Goal: Task Accomplishment & Management: Use online tool/utility

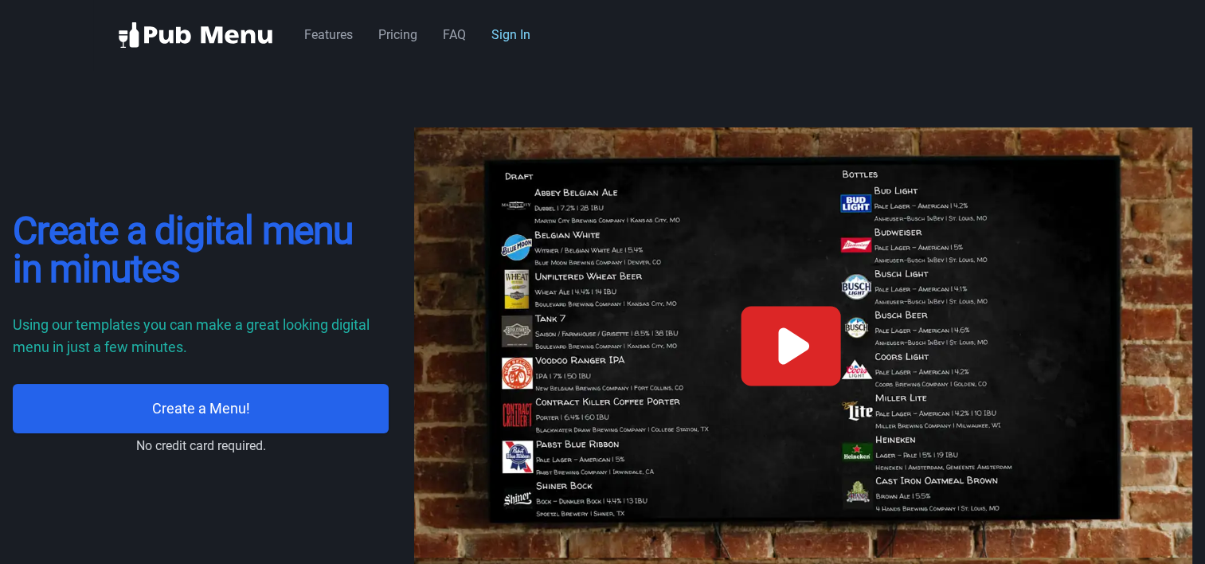
click at [506, 34] on link "Sign In" at bounding box center [510, 34] width 39 height 15
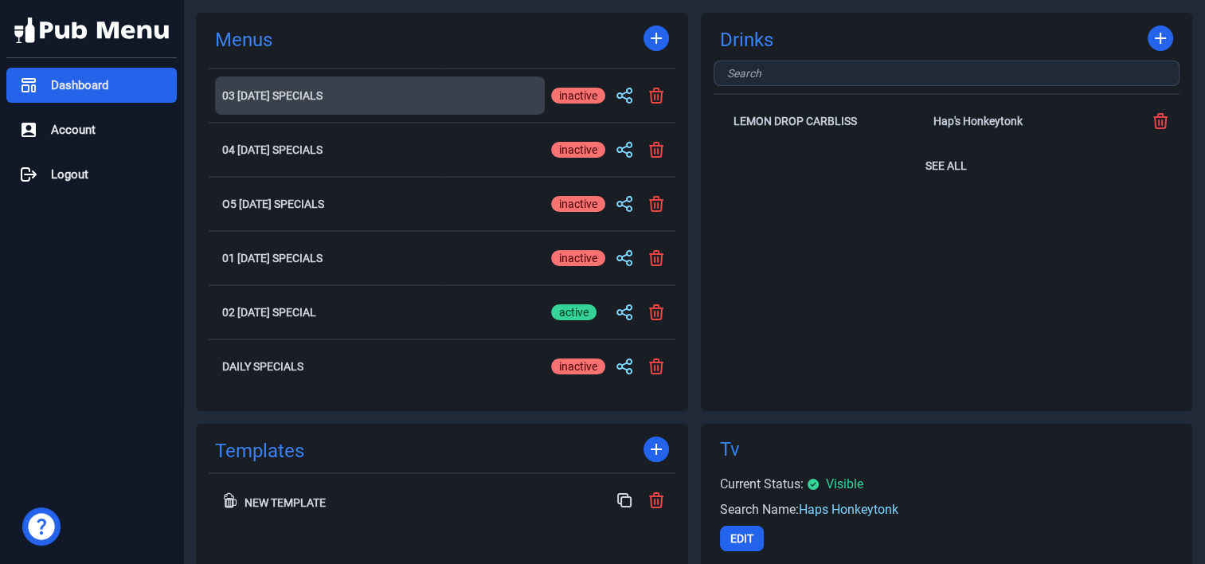
click at [294, 91] on h2 "03 [DATE] Specials" at bounding box center [379, 95] width 315 height 11
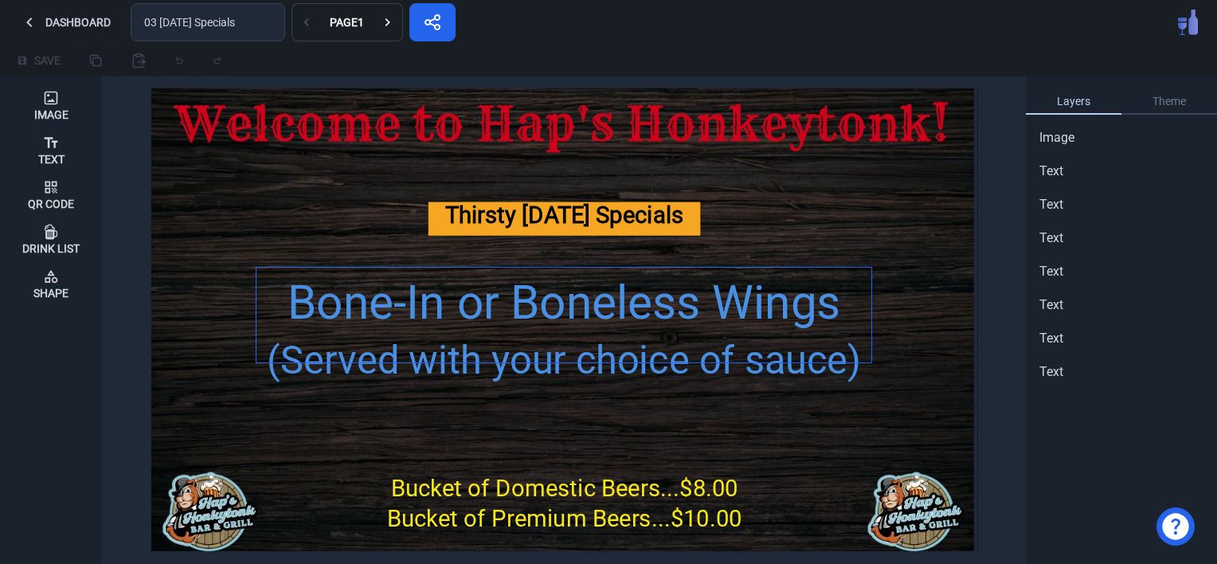
click at [468, 310] on div "Bone-In or Boneless Wings" at bounding box center [563, 303] width 615 height 70
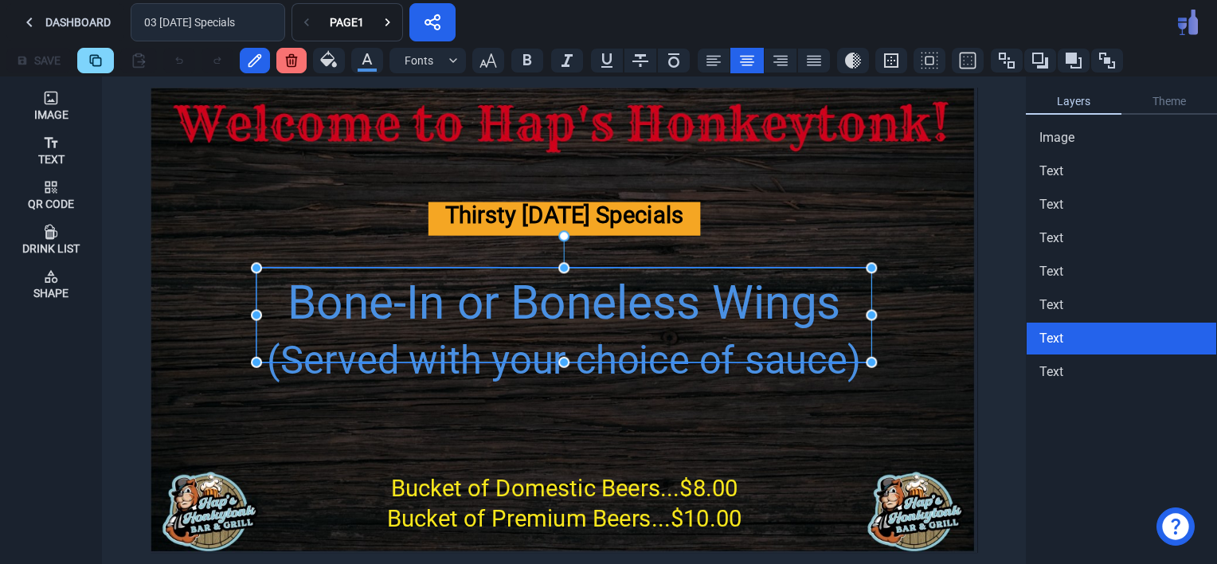
click at [468, 310] on div "Bone-In or Boneless Wings" at bounding box center [563, 303] width 615 height 70
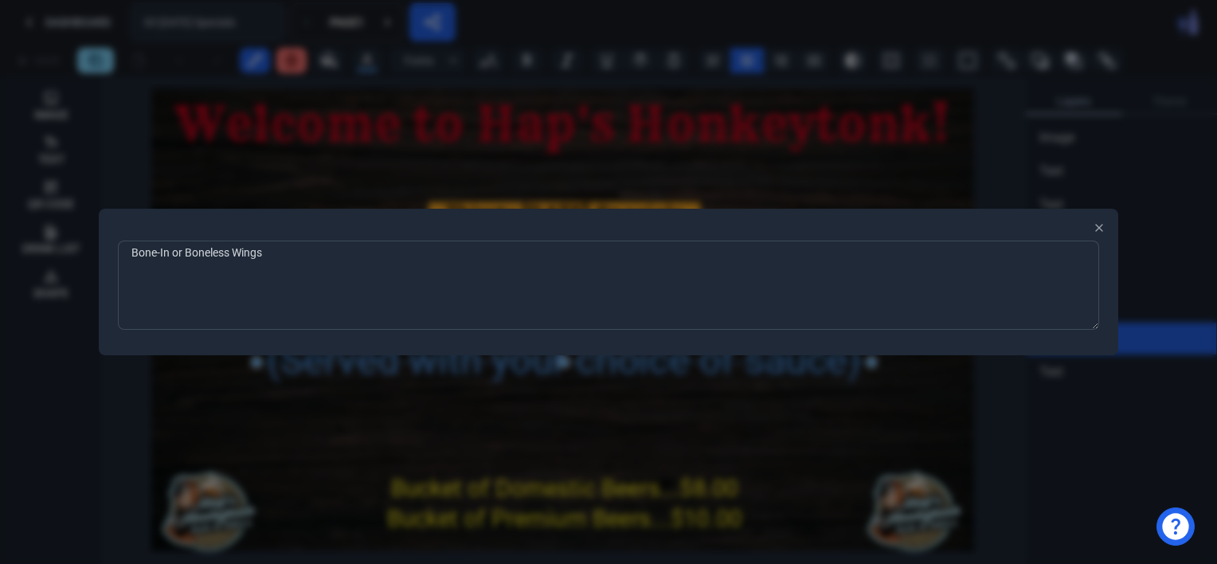
click at [311, 259] on textarea "Bone-In or Boneless Wings" at bounding box center [608, 285] width 981 height 89
type textarea "B"
type textarea "Club Sandwich w/1 Side...$11.50"
click at [358, 429] on div at bounding box center [608, 282] width 1217 height 564
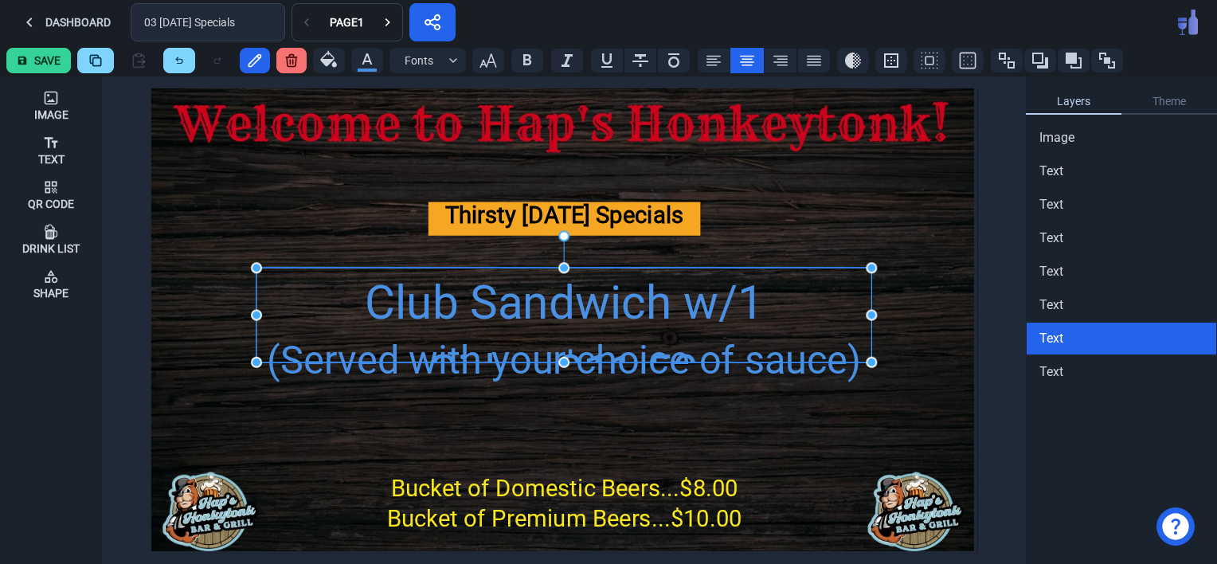
click at [424, 302] on div "Club Sandwich w/1 Side...$11.50" at bounding box center [563, 337] width 615 height 139
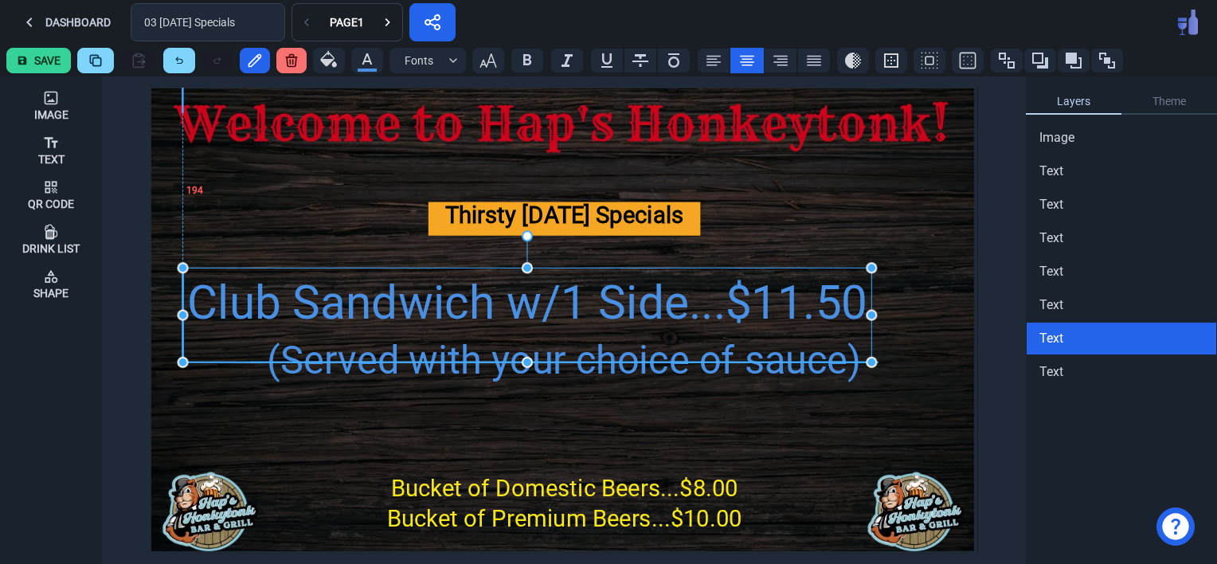
drag, startPoint x: 259, startPoint y: 313, endPoint x: 182, endPoint y: 306, distance: 76.8
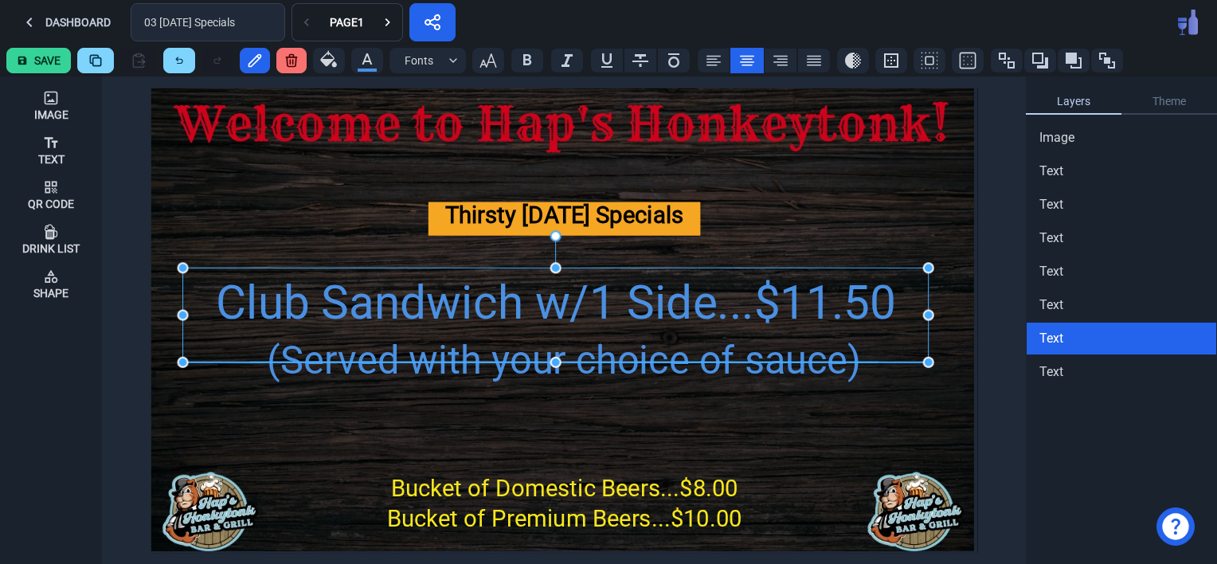
drag, startPoint x: 870, startPoint y: 318, endPoint x: 926, endPoint y: 317, distance: 56.6
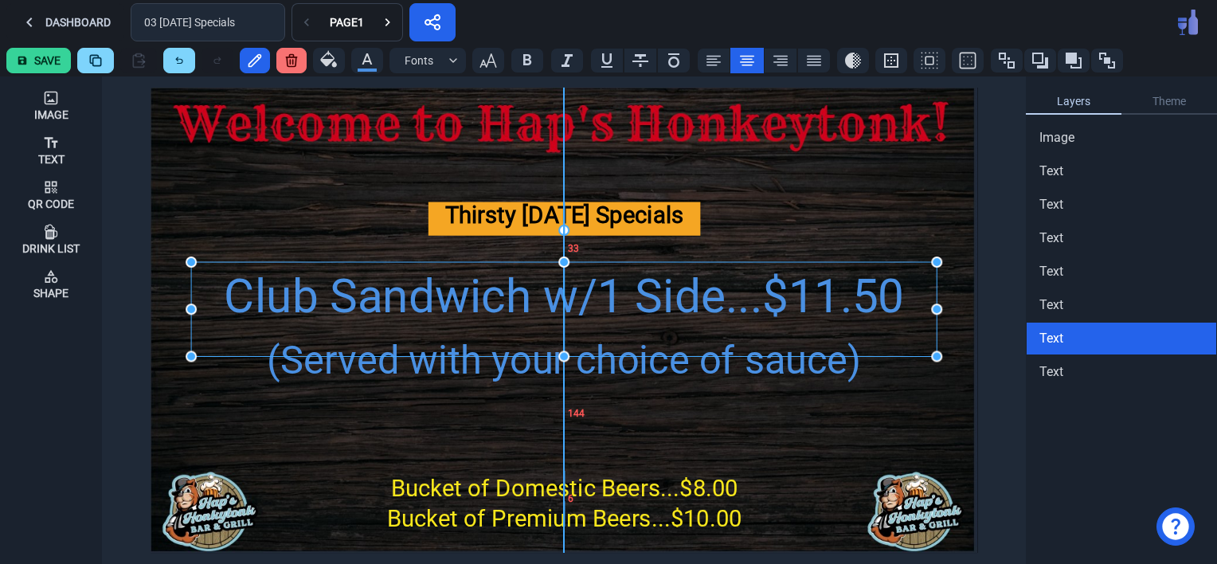
drag, startPoint x: 569, startPoint y: 296, endPoint x: 575, endPoint y: 290, distance: 8.5
click at [575, 290] on div "Club Sandwich w/1 Side...$11.50" at bounding box center [564, 297] width 746 height 70
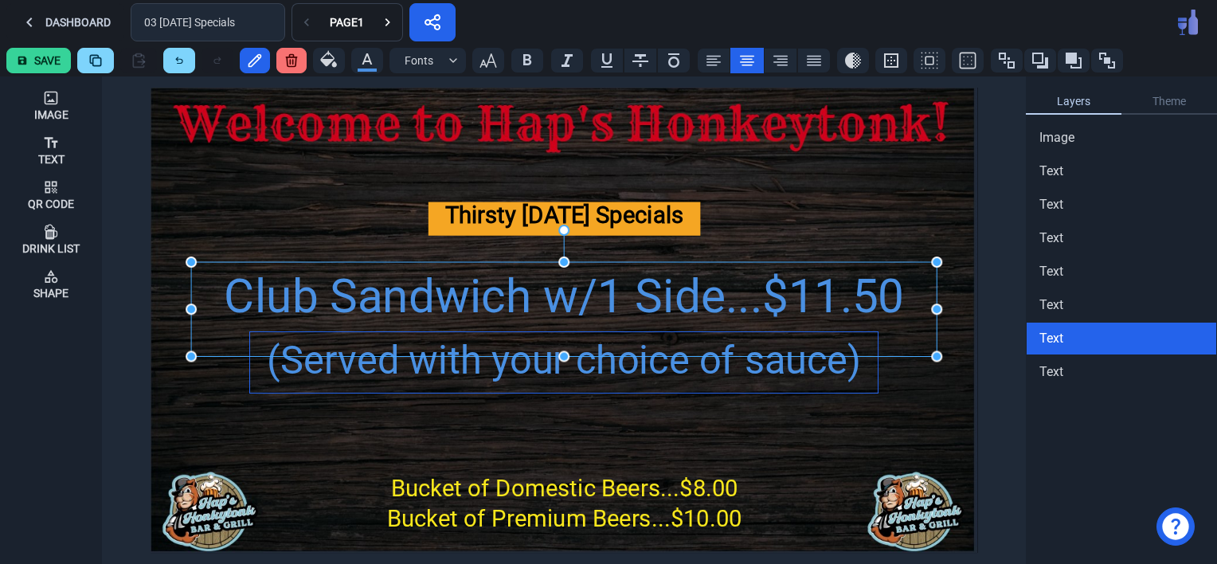
click at [626, 371] on div "(Served with your choice of sauce)" at bounding box center [564, 361] width 628 height 58
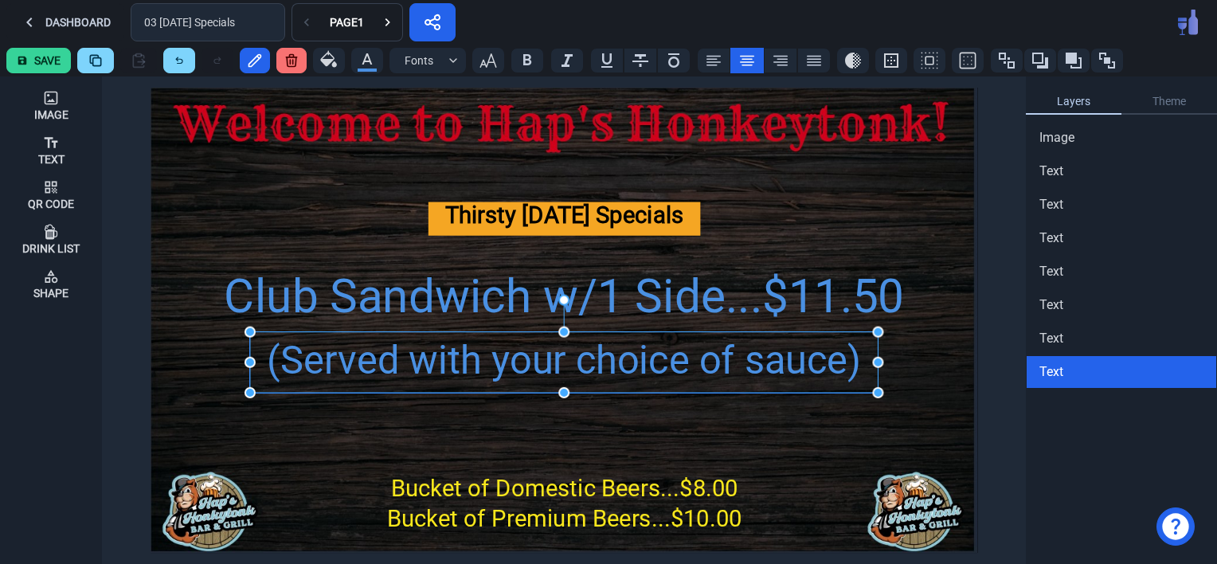
click at [626, 371] on div "(Served with your choice of sauce)" at bounding box center [564, 361] width 628 height 58
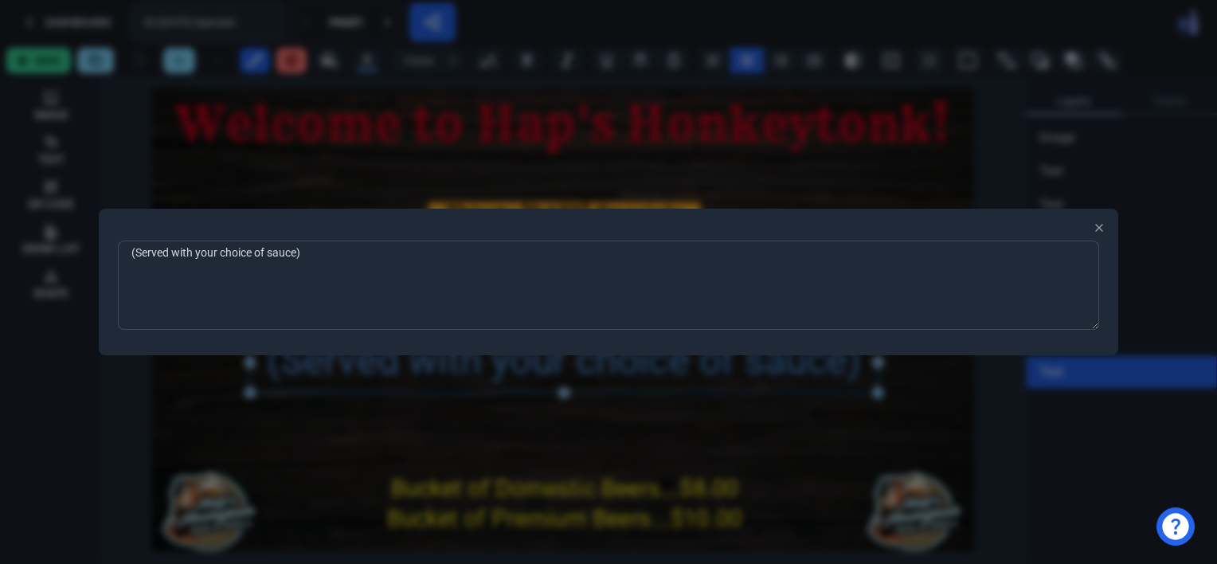
click at [333, 264] on textarea "(Served with your choice of sauce)" at bounding box center [608, 285] width 981 height 89
type textarea "("
type textarea "Sides: French Fries, Tater Tots, Waffle Fries, Hap's Chips, Cottage Cheese or S…"
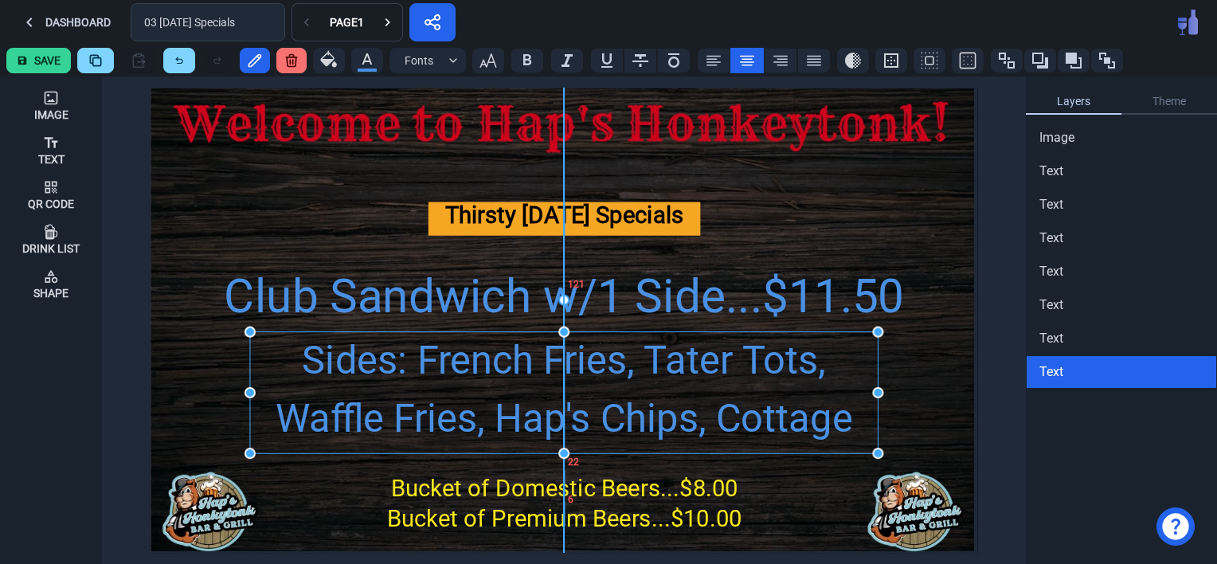
drag, startPoint x: 564, startPoint y: 390, endPoint x: 564, endPoint y: 450, distance: 60.5
click at [487, 67] on icon "button" at bounding box center [488, 60] width 19 height 19
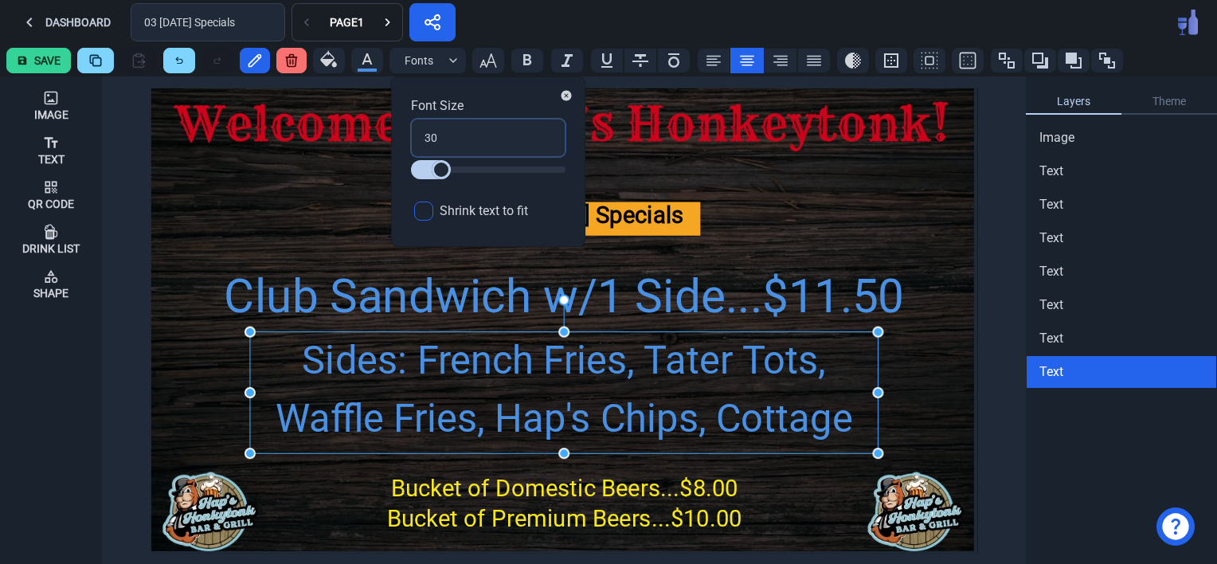
drag, startPoint x: 440, startPoint y: 145, endPoint x: 415, endPoint y: 138, distance: 26.5
click at [415, 138] on input "30" at bounding box center [488, 138] width 155 height 38
type input "2"
type input "24"
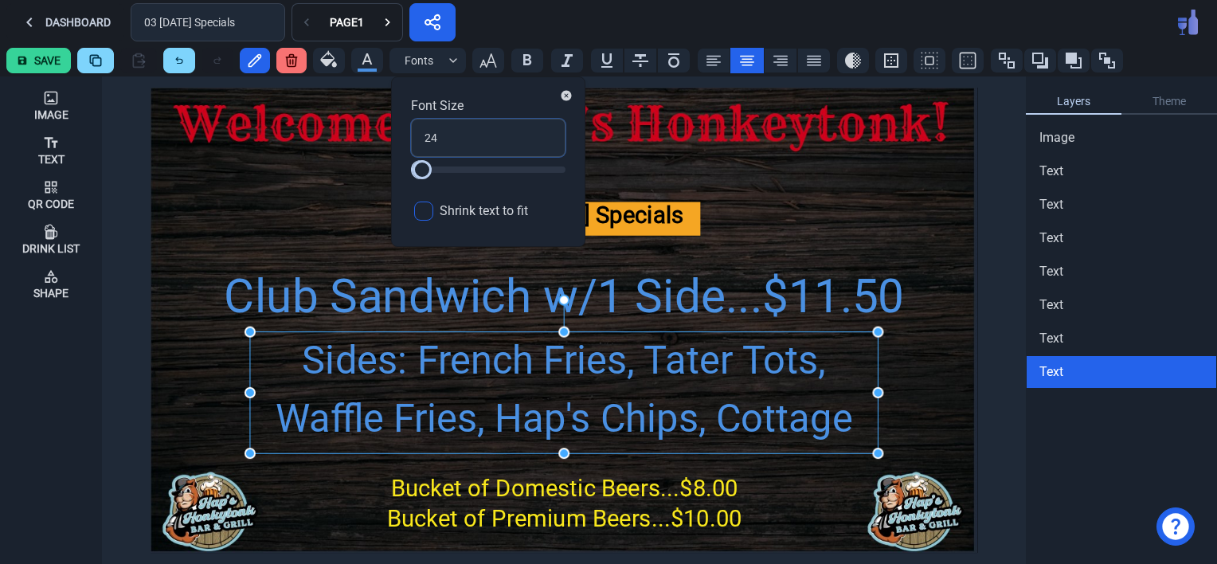
type input "24"
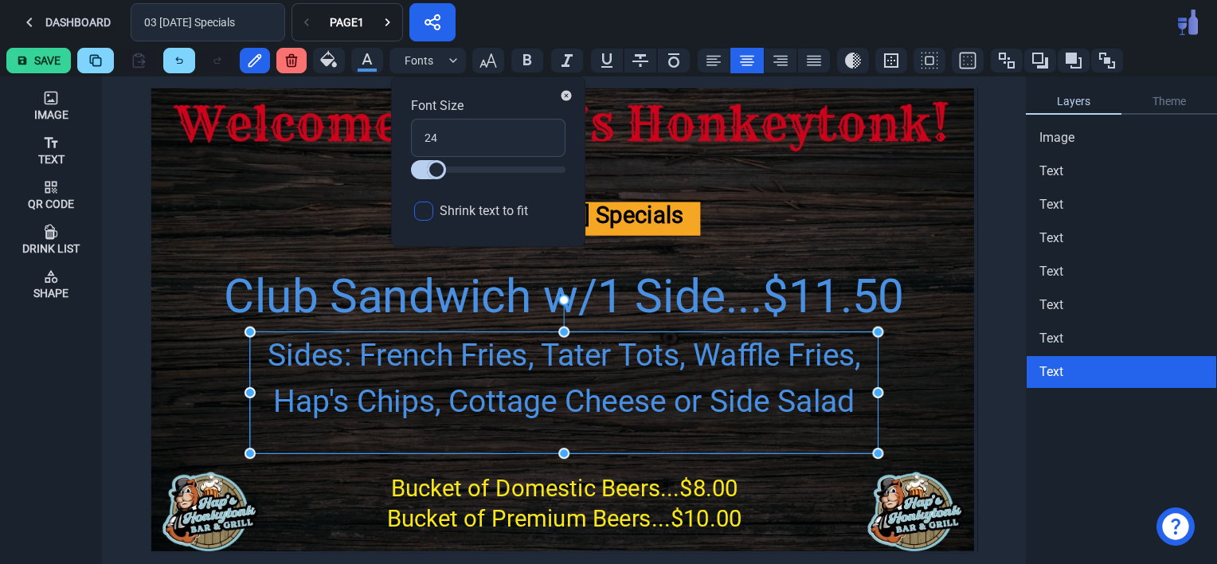
click at [487, 395] on div "Sides: French Fries, Tater Tots, Waffle Fries, Hap's Chips, Cottage Cheese or S…" at bounding box center [564, 378] width 628 height 93
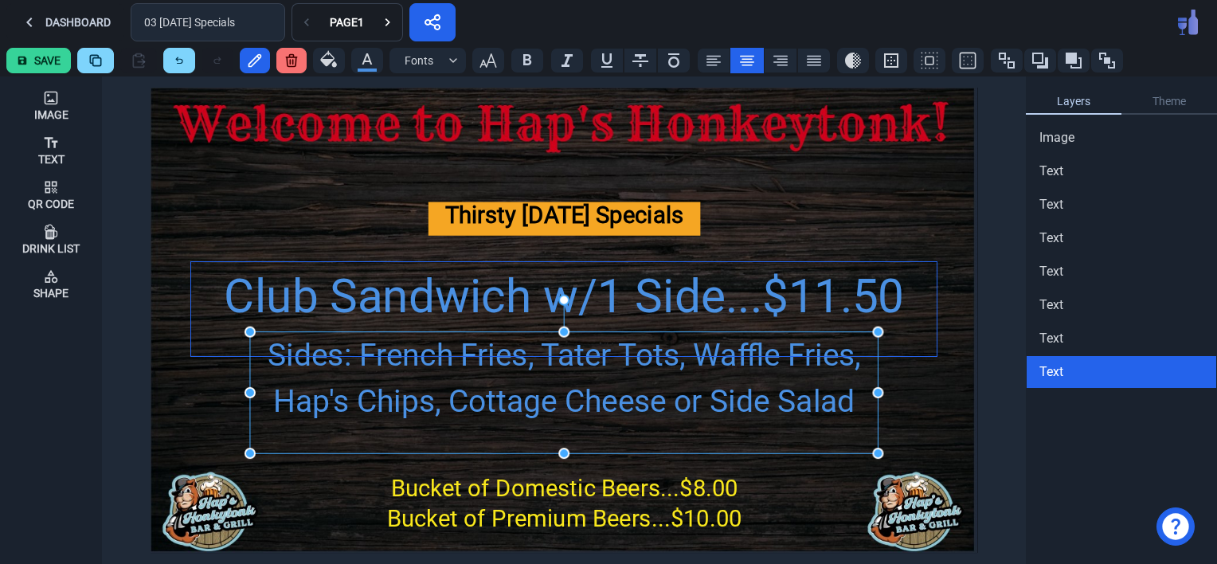
click at [395, 296] on div "Club Sandwich w/1 Side...$11.50" at bounding box center [564, 297] width 746 height 70
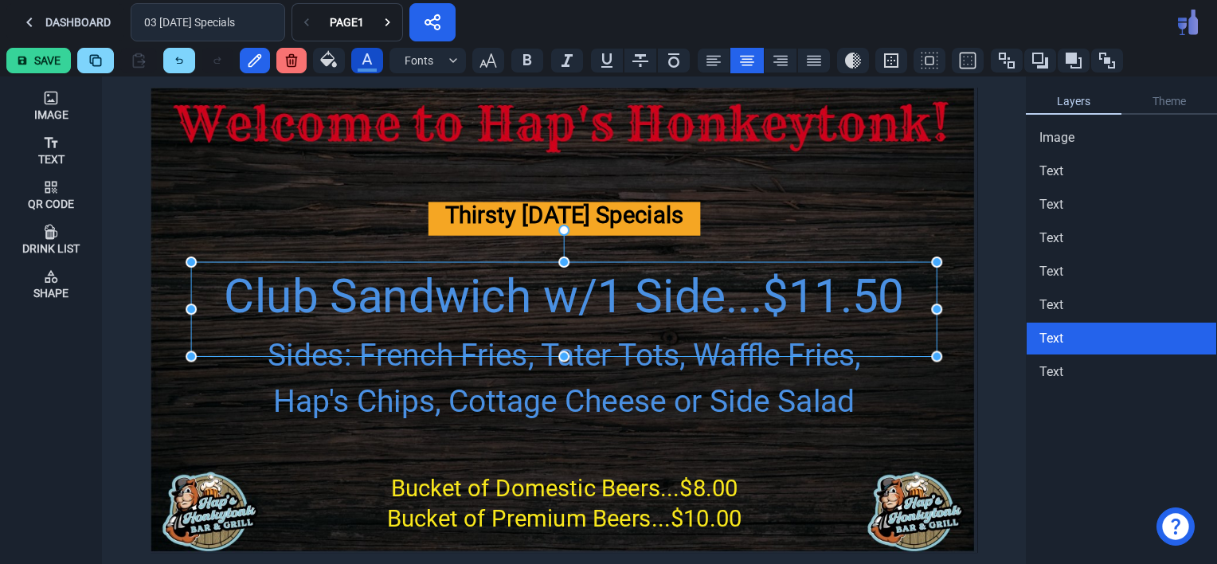
click at [358, 61] on icon "button" at bounding box center [367, 58] width 19 height 19
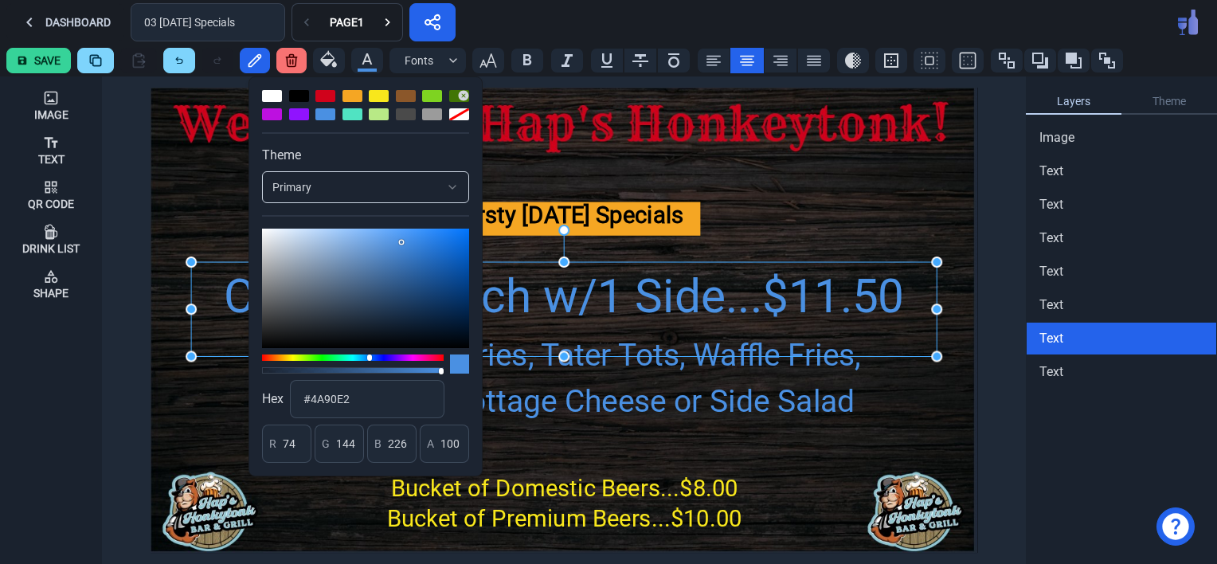
click at [323, 92] on div at bounding box center [325, 96] width 20 height 12
type input "208"
type input "2"
type input "27"
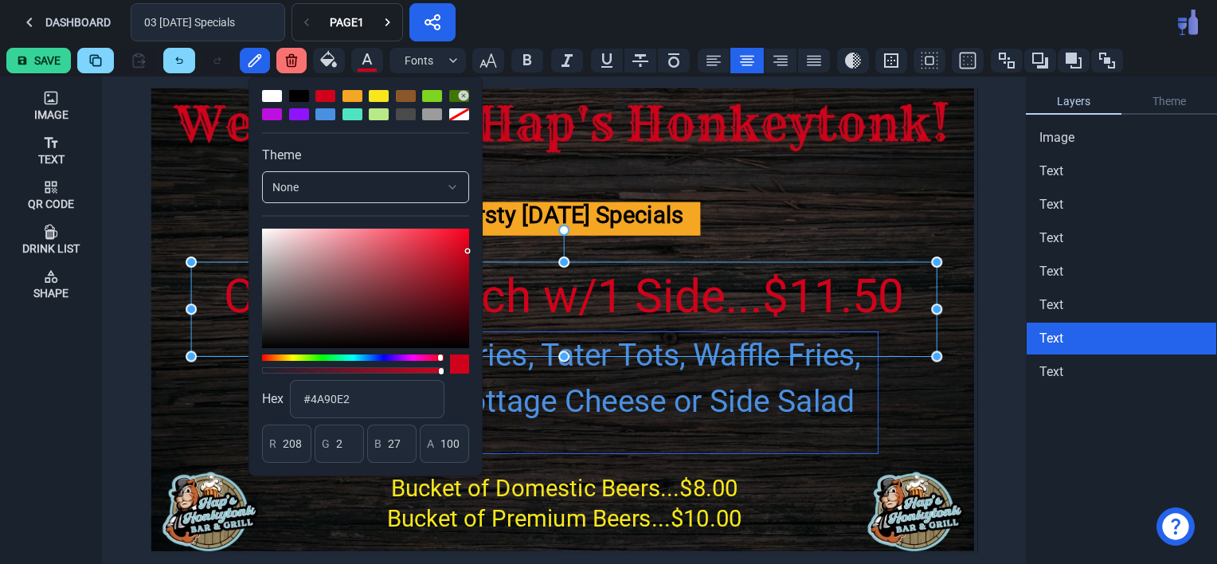
click at [547, 401] on div "Sides: French Fries, Tater Tots, Waffle Fries, Hap's Chips, Cottage Cheese or S…" at bounding box center [564, 378] width 628 height 93
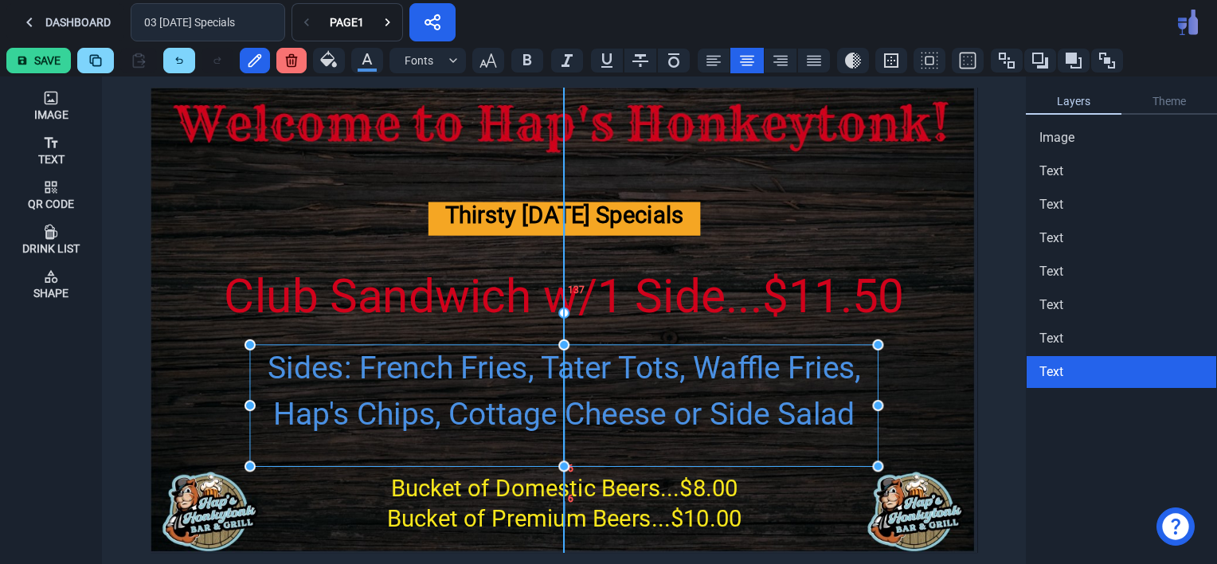
drag, startPoint x: 501, startPoint y: 355, endPoint x: 503, endPoint y: 366, distance: 10.5
click at [503, 366] on div "Sides: French Fries, Tater Tots, Waffle Fries, Hap's Chips, Cottage Cheese or S…" at bounding box center [564, 391] width 628 height 93
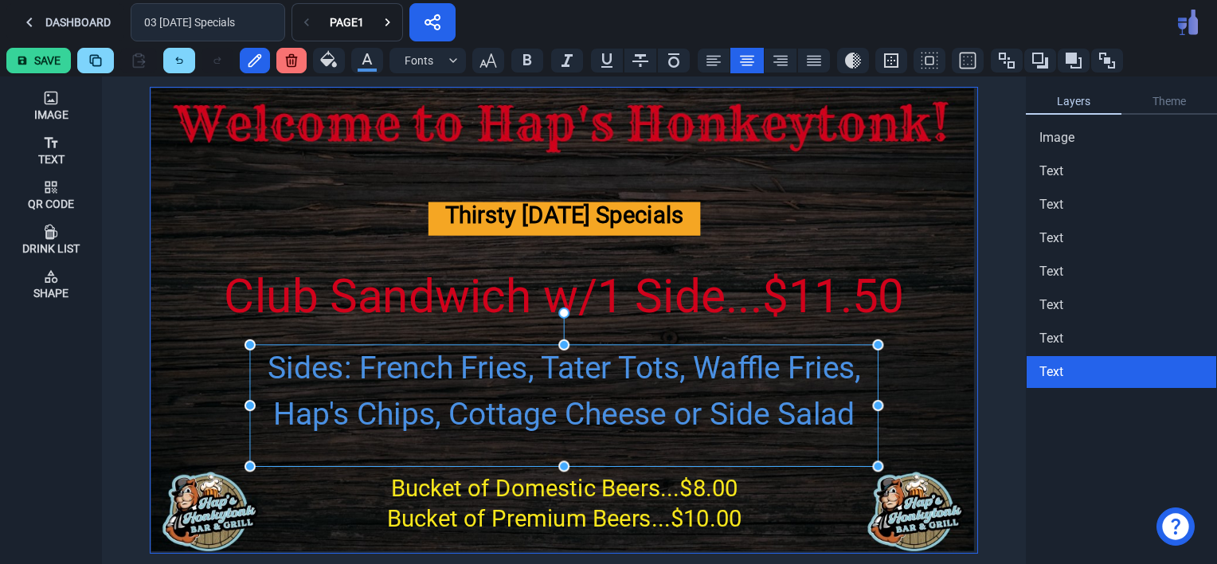
click at [276, 203] on img at bounding box center [564, 320] width 827 height 465
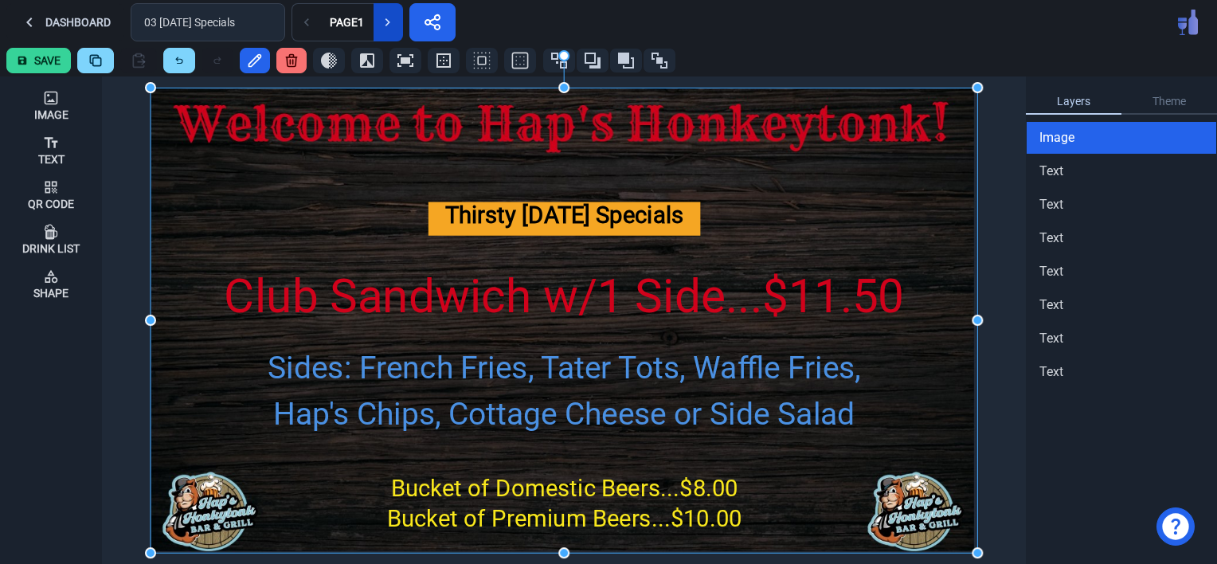
click at [390, 20] on icon at bounding box center [388, 22] width 16 height 16
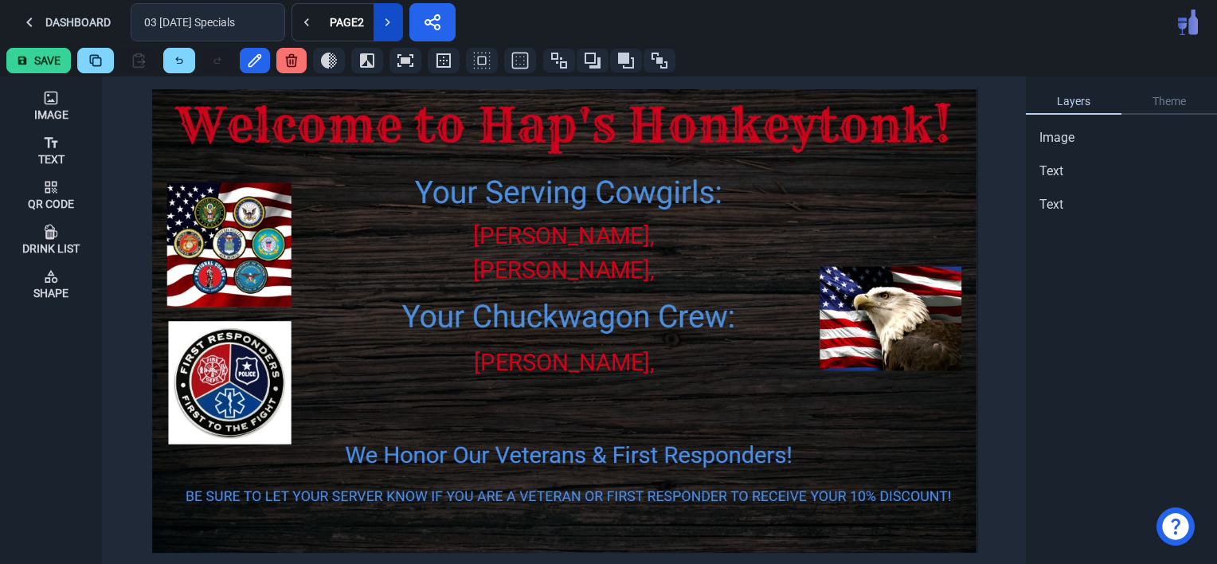
click at [390, 21] on icon at bounding box center [388, 22] width 16 height 16
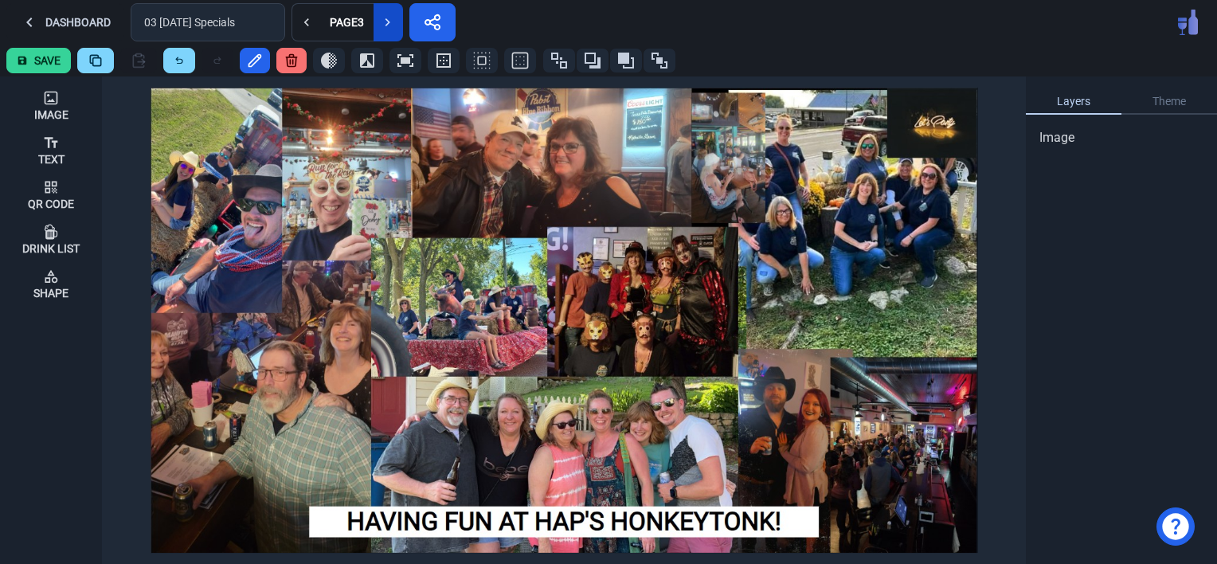
click at [390, 21] on icon at bounding box center [388, 22] width 16 height 16
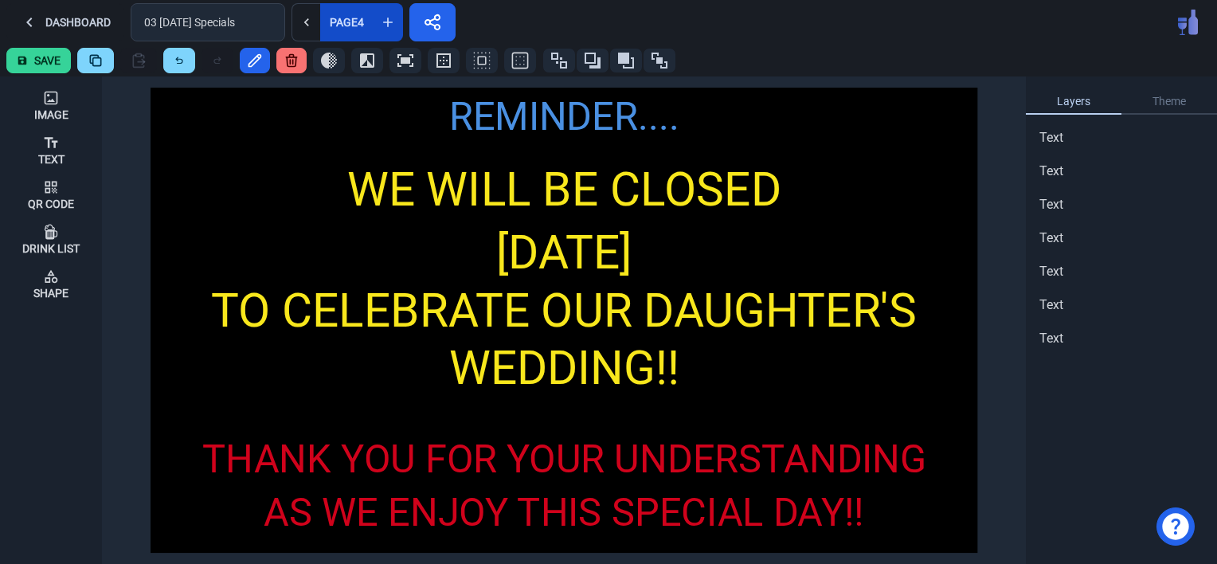
click at [343, 22] on div "Page 4" at bounding box center [347, 22] width 41 height 11
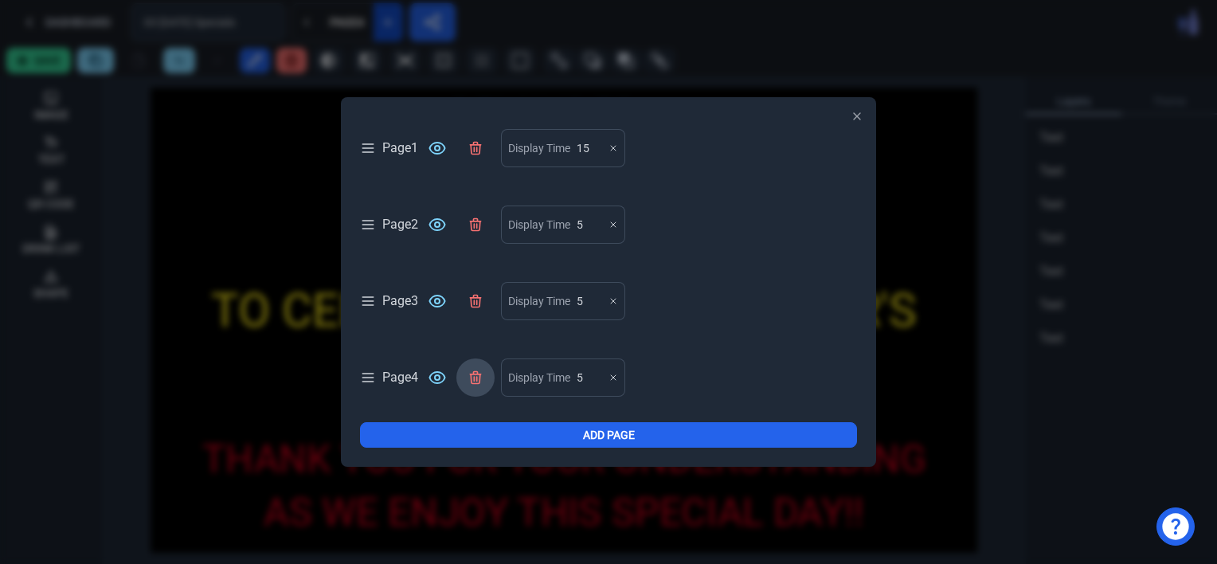
click at [480, 379] on icon at bounding box center [475, 378] width 10 height 12
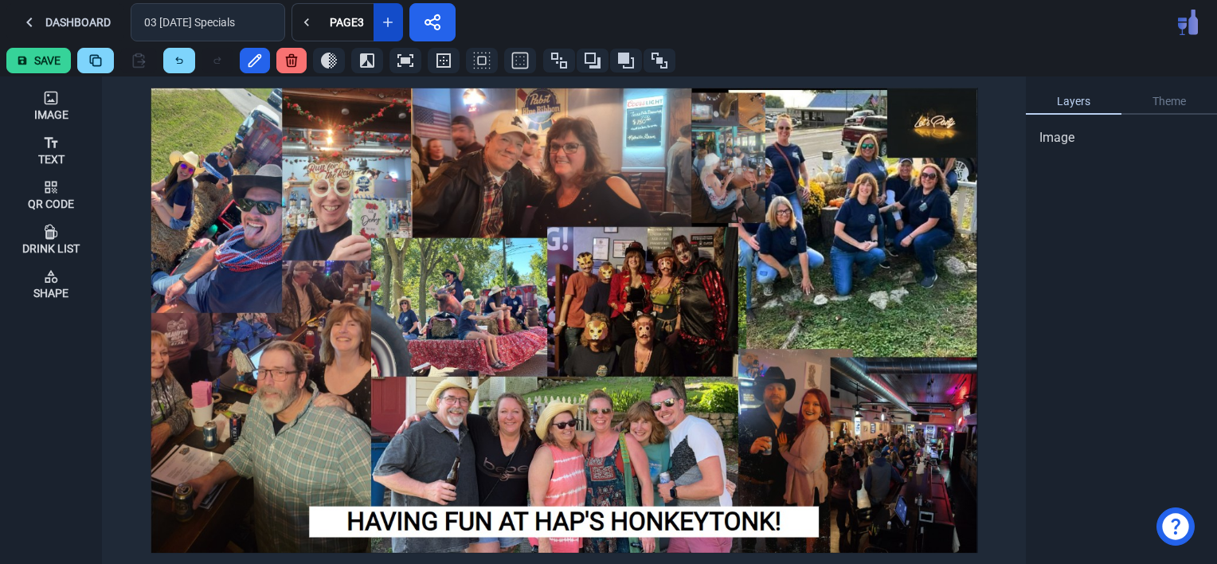
click at [45, 59] on button "Save" at bounding box center [38, 60] width 65 height 25
click at [70, 18] on button "Dashboard" at bounding box center [65, 22] width 118 height 38
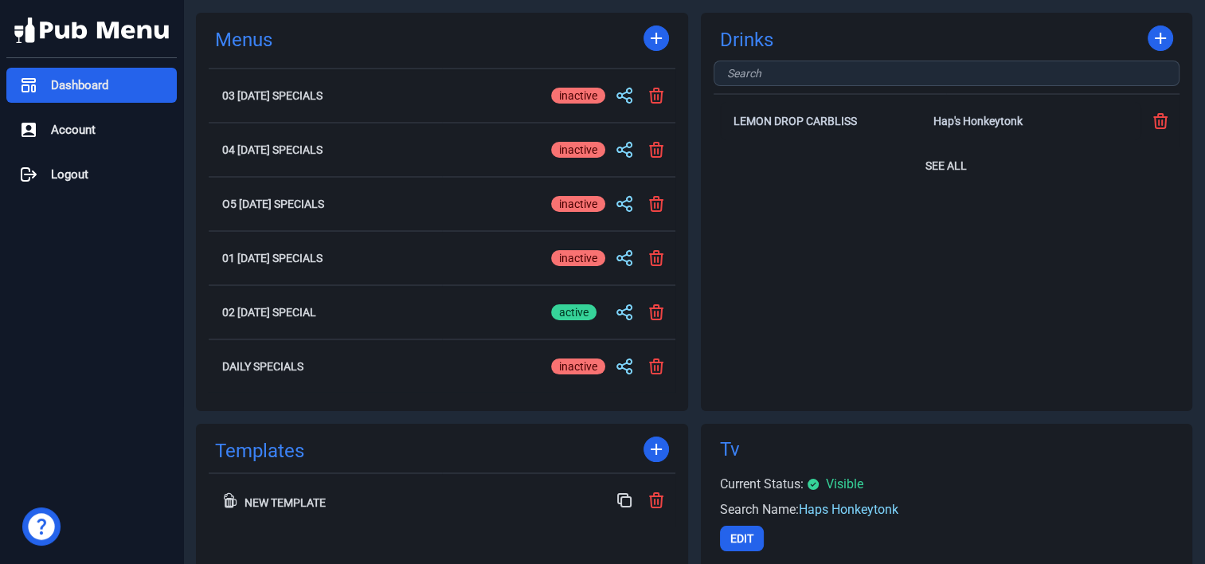
click at [586, 99] on div "active" at bounding box center [573, 96] width 45 height 16
click at [586, 99] on input "active inactive" at bounding box center [578, 95] width 54 height 19
checkbox input "true"
click at [574, 308] on div "inactive" at bounding box center [578, 312] width 54 height 16
click at [574, 308] on input "active inactive" at bounding box center [578, 312] width 54 height 19
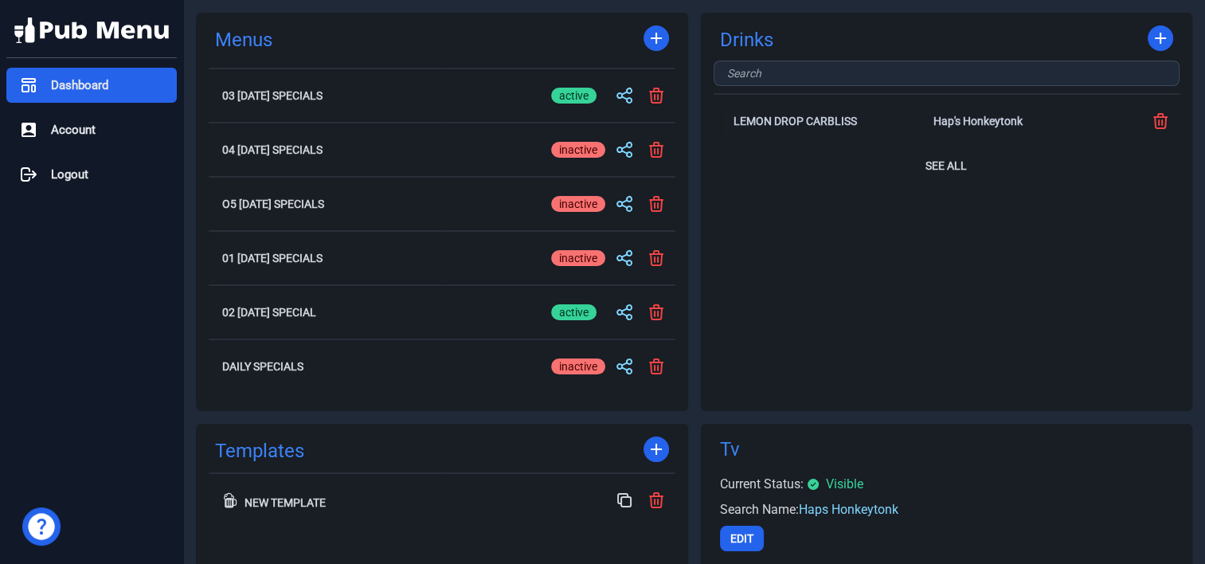
checkbox input "false"
